Goal: Browse casually

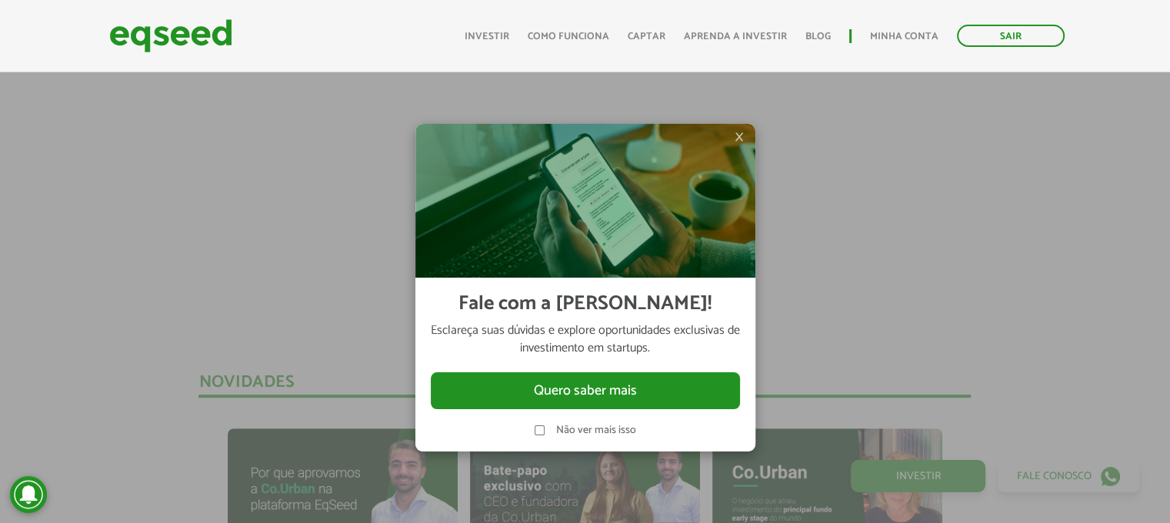
click at [734, 140] on span "×" at bounding box center [738, 137] width 9 height 18
